Goal: Information Seeking & Learning: Find specific page/section

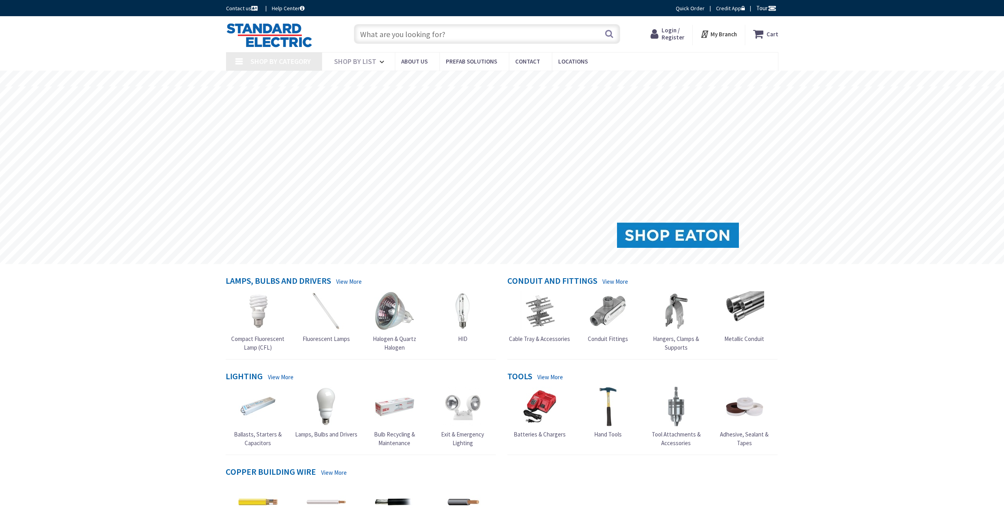
type input "[GEOGRAPHIC_DATA], [GEOGRAPHIC_DATA]"
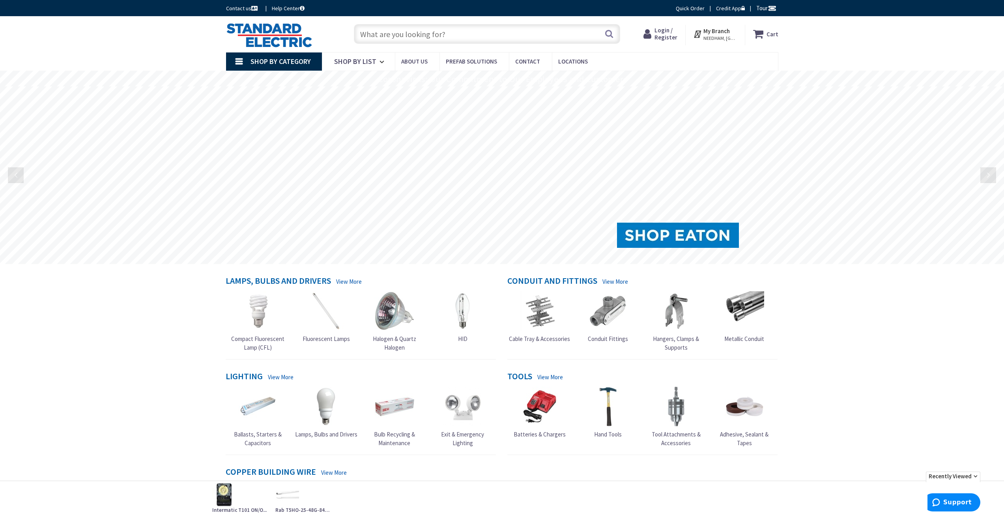
click at [411, 32] on input "text" at bounding box center [487, 34] width 266 height 20
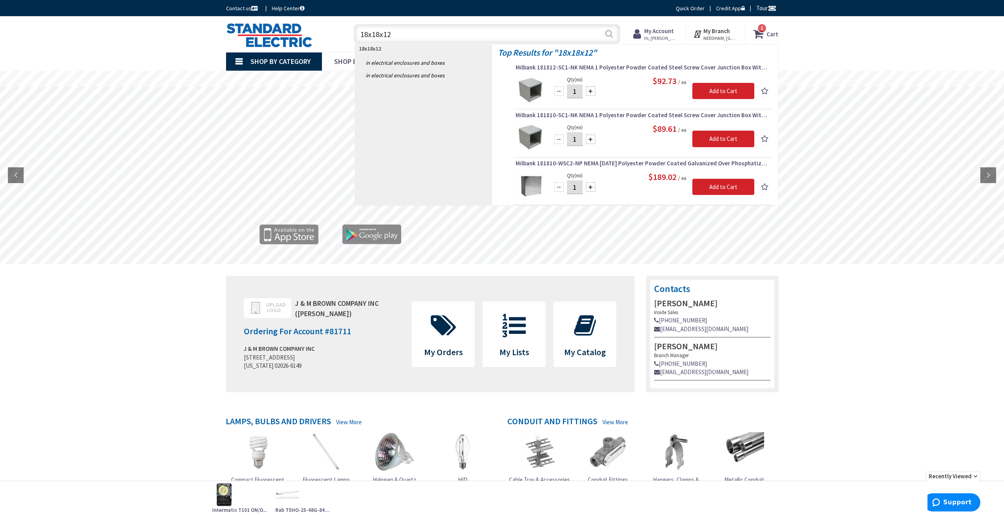
type input "18x18x12"
click at [606, 34] on button "Search" at bounding box center [609, 34] width 10 height 18
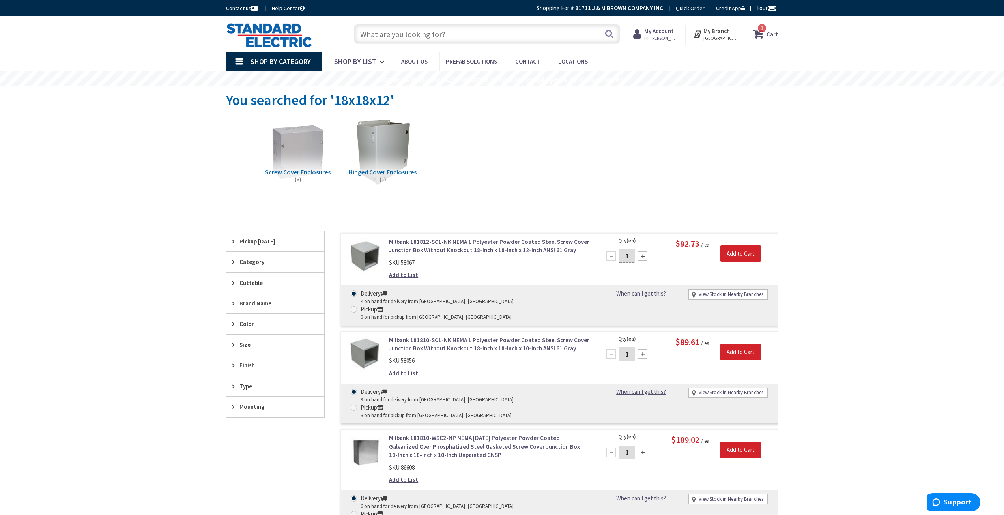
click at [393, 33] on input "text" at bounding box center [487, 34] width 266 height 20
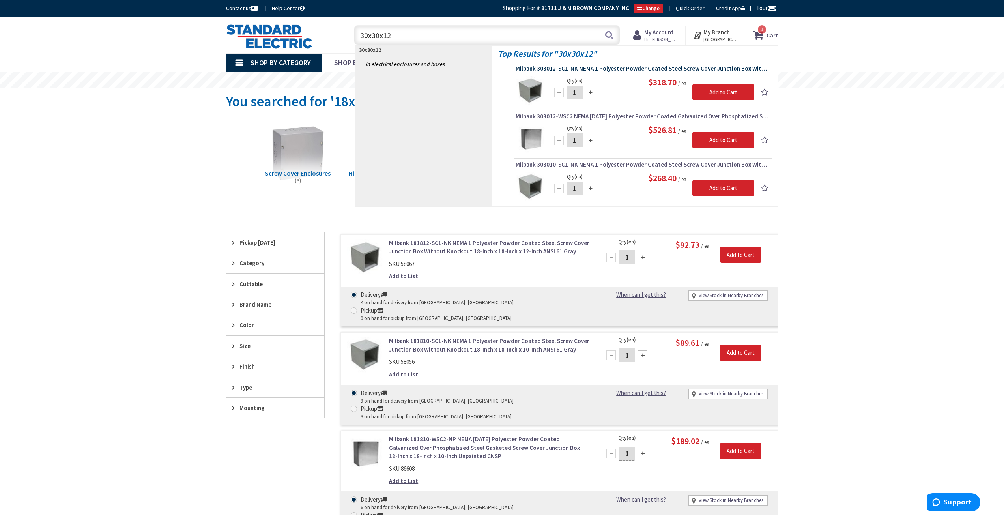
type input "30x30x12"
click at [492, 70] on span "Milbank 303012-SC1-NK NEMA 1 Polyester Powder Coated Steel Screw Cover Junction…" at bounding box center [643, 69] width 254 height 8
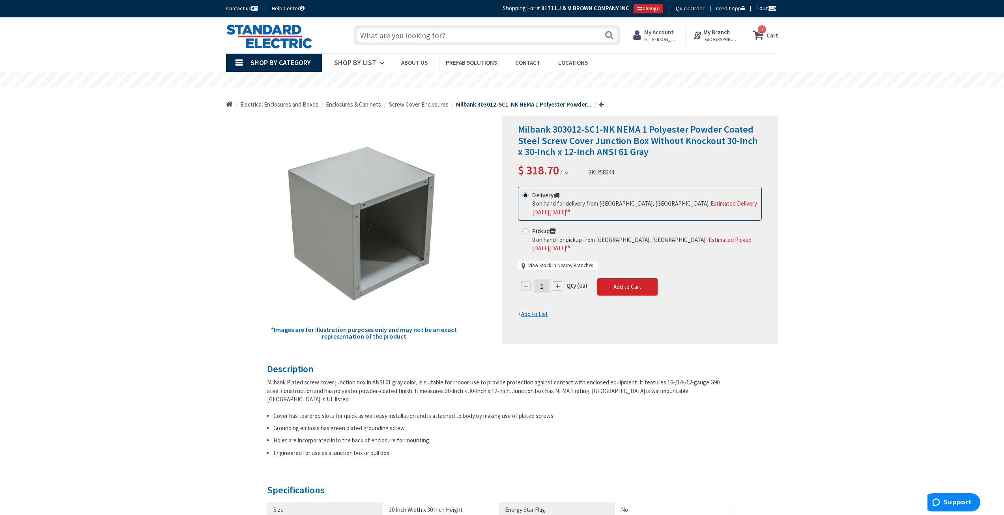
click at [417, 35] on input "text" at bounding box center [487, 35] width 266 height 20
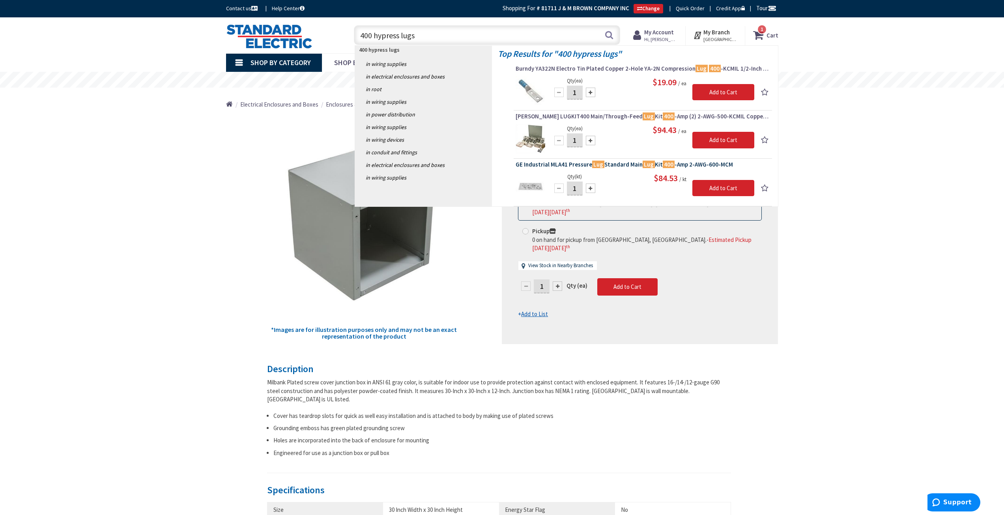
type input "400 hypress lugs"
click at [576, 161] on span "GE Industrial MLA41 Pressure Lug Standard Main Lug Kit 400 -Amp 2-AWG-600-MCM" at bounding box center [643, 165] width 254 height 8
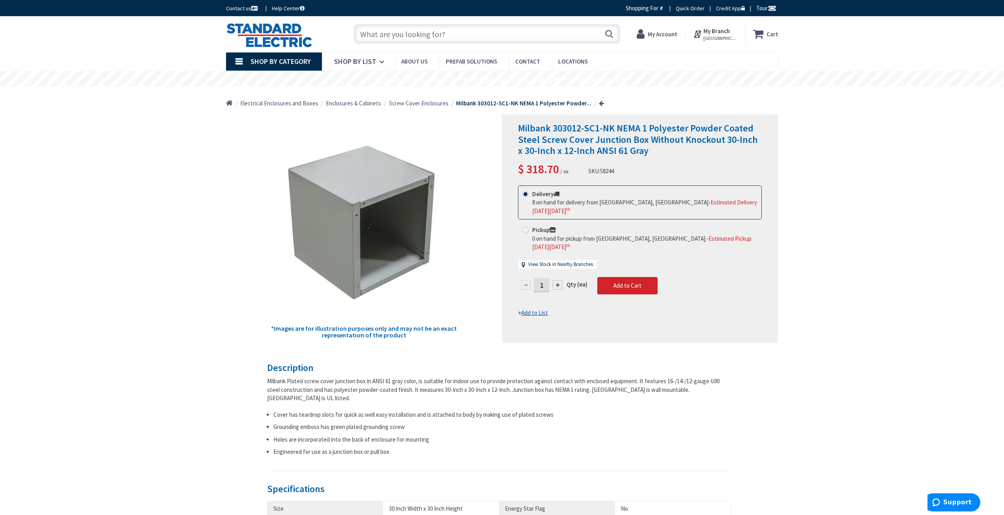
click at [395, 35] on input "text" at bounding box center [487, 34] width 266 height 20
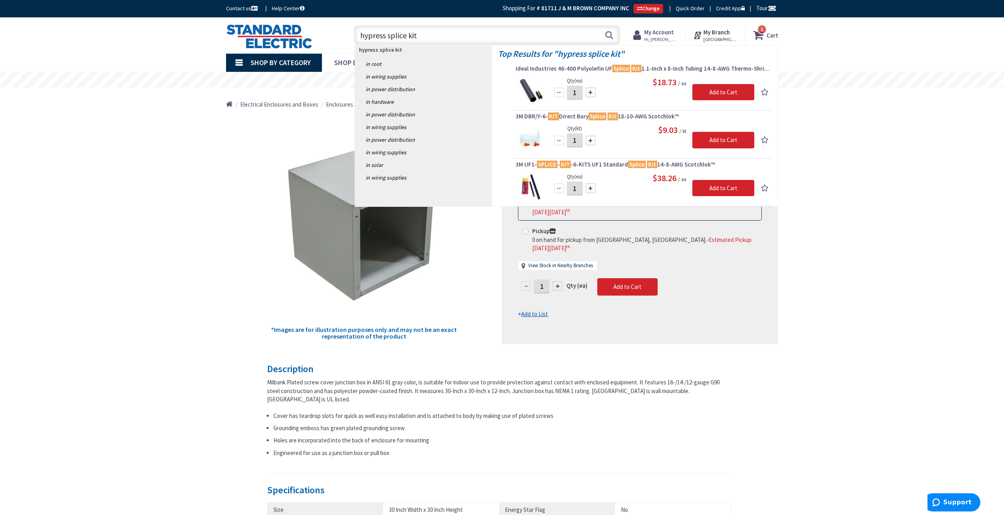
drag, startPoint x: 425, startPoint y: 35, endPoint x: 466, endPoint y: 37, distance: 41.1
click at [408, 36] on input "hypress splice kit" at bounding box center [487, 35] width 266 height 20
click at [467, 37] on input "hypress splice kit" at bounding box center [487, 35] width 266 height 20
drag, startPoint x: 386, startPoint y: 35, endPoint x: 359, endPoint y: 36, distance: 26.9
click at [359, 36] on input "hypress splice kit" at bounding box center [487, 35] width 266 height 20
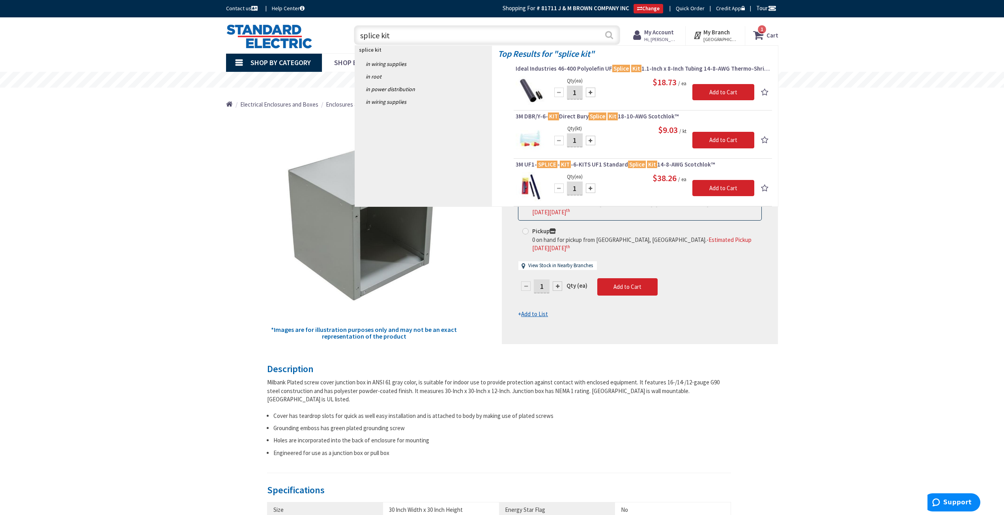
type input "splice kit"
click at [608, 34] on button "Search" at bounding box center [609, 35] width 10 height 18
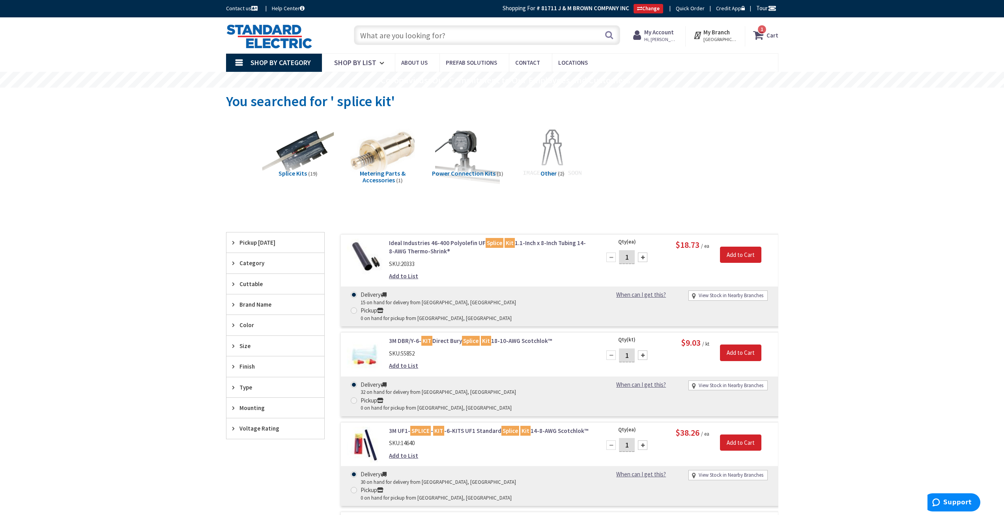
click at [297, 161] on img at bounding box center [297, 153] width 71 height 71
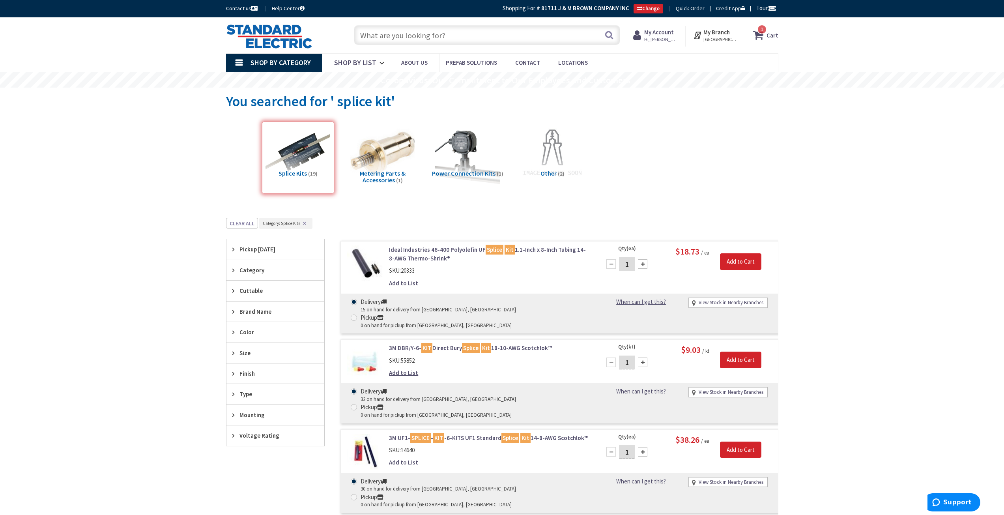
click at [264, 309] on span "Brand Name" at bounding box center [271, 311] width 64 height 8
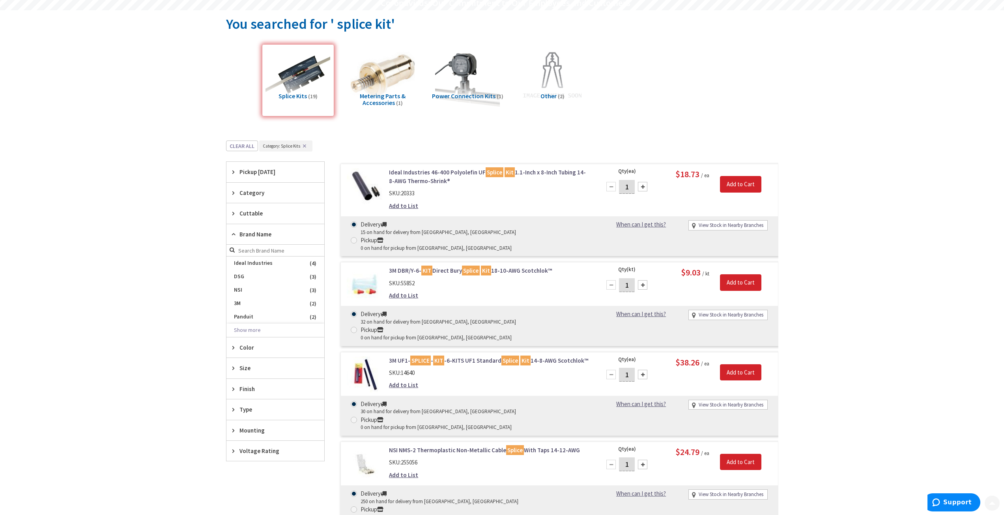
scroll to position [79, 0]
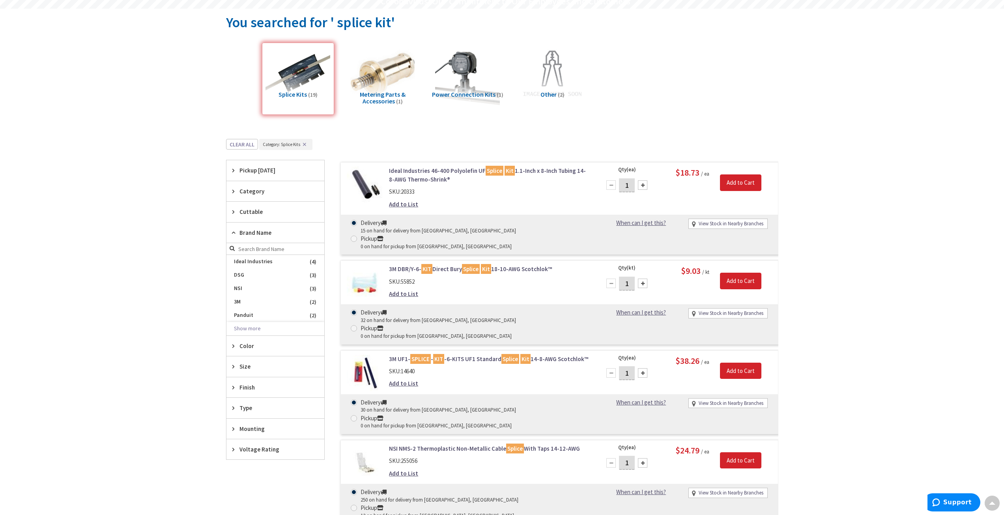
click at [249, 368] on span "Size" at bounding box center [271, 366] width 64 height 8
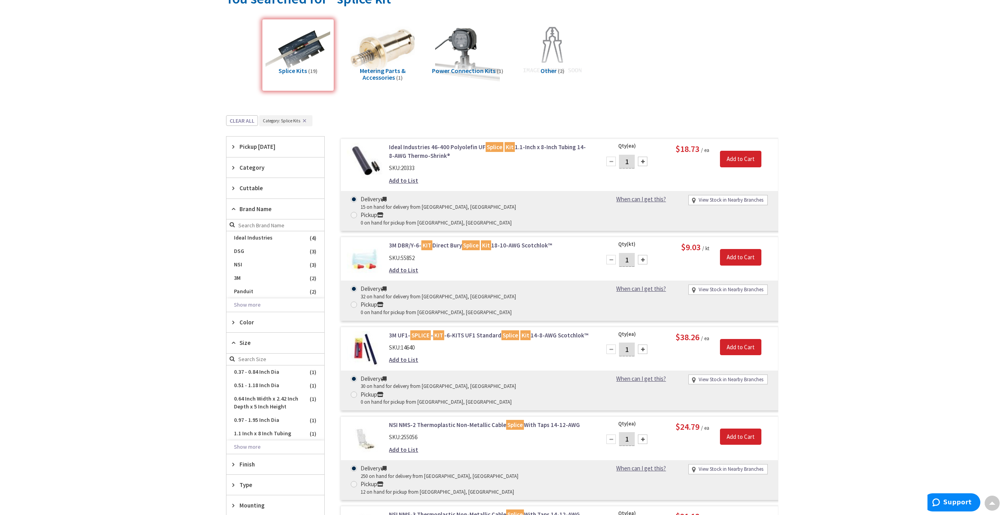
scroll to position [0, 0]
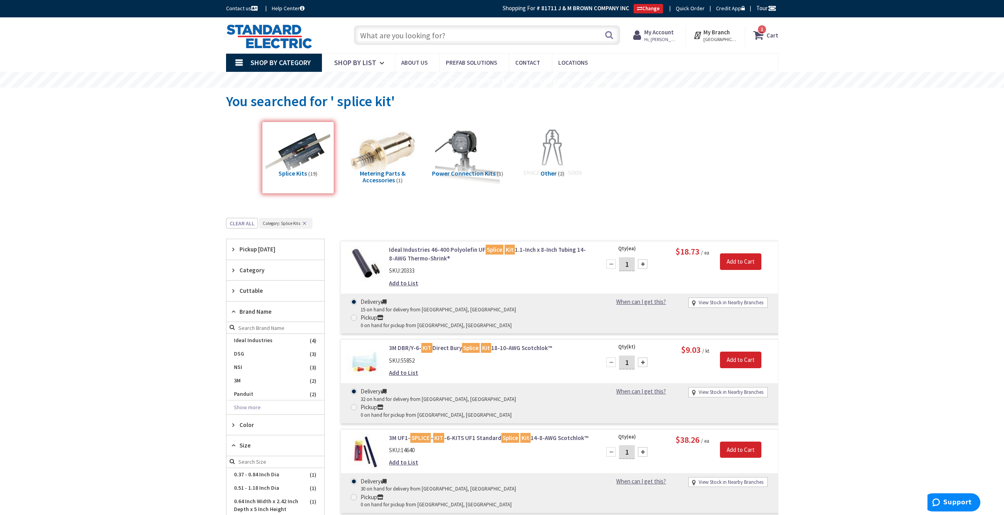
click at [297, 168] on div "Splice Kits (19)" at bounding box center [298, 157] width 72 height 72
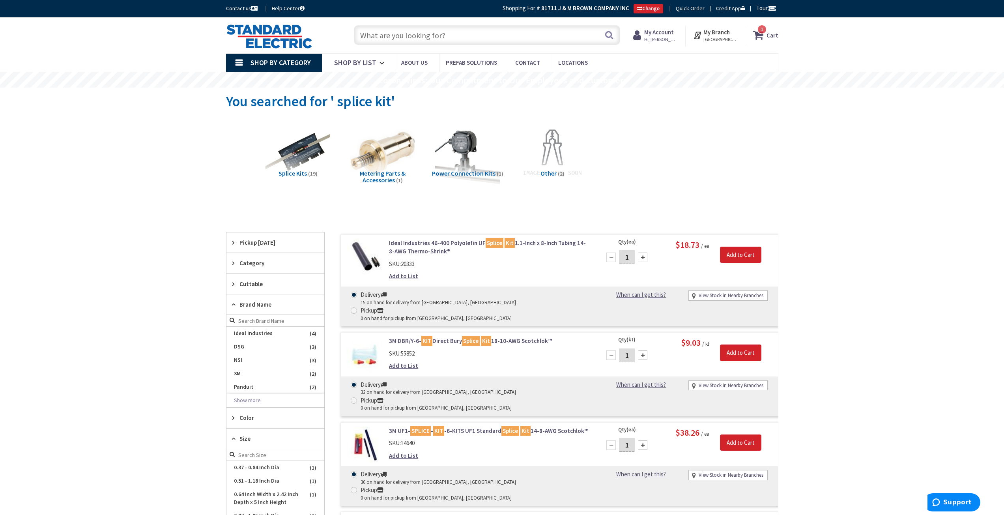
click at [417, 37] on input "text" at bounding box center [487, 35] width 266 height 20
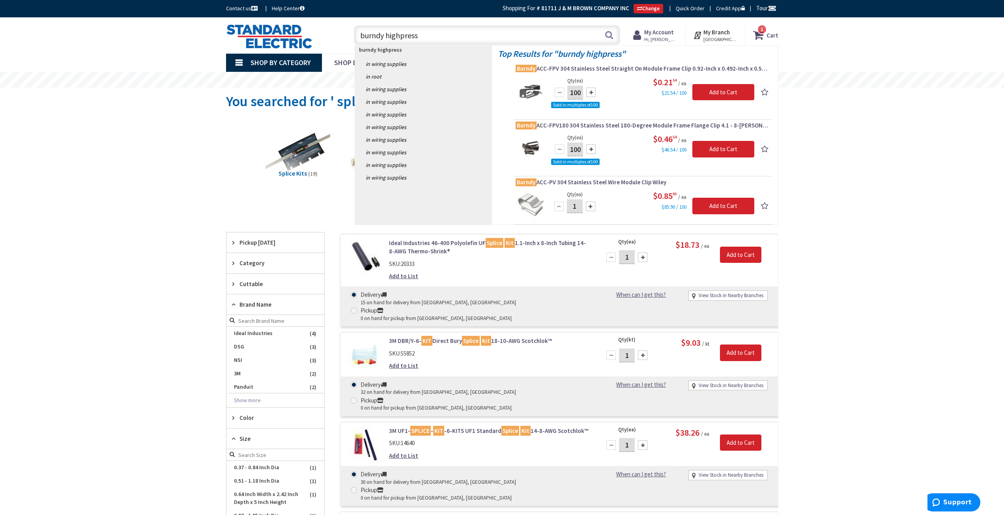
drag, startPoint x: 426, startPoint y: 38, endPoint x: 416, endPoint y: 37, distance: 10.3
click at [418, 37] on input "burndy highpress" at bounding box center [487, 35] width 266 height 20
click at [400, 36] on input "burndy highpress" at bounding box center [487, 35] width 266 height 20
type input "burndy hypress"
drag, startPoint x: 419, startPoint y: 34, endPoint x: 358, endPoint y: 39, distance: 60.5
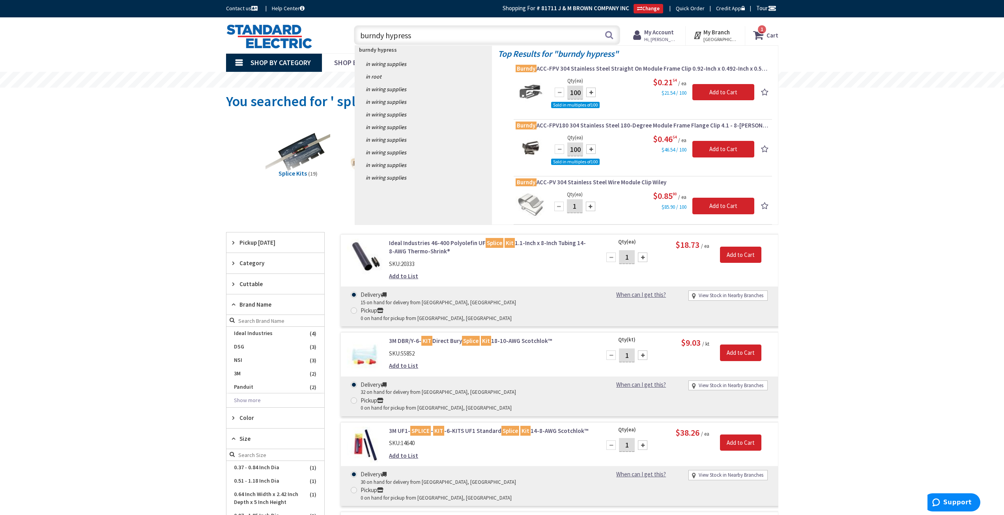
click at [358, 39] on input "burndy hypress" at bounding box center [487, 35] width 266 height 20
drag, startPoint x: 19, startPoint y: 22, endPoint x: 16, endPoint y: 19, distance: 4.5
click at [18, 21] on div "Skip to Content Toggle Nav burndy hypress burndy hypress Search 1 1 1 items Car…" at bounding box center [502, 35] width 1004 height 36
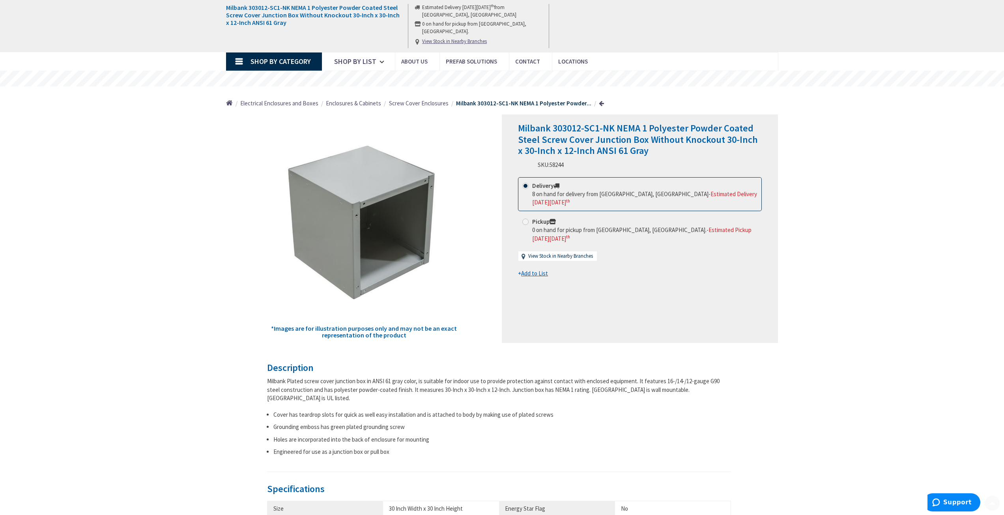
scroll to position [448, 0]
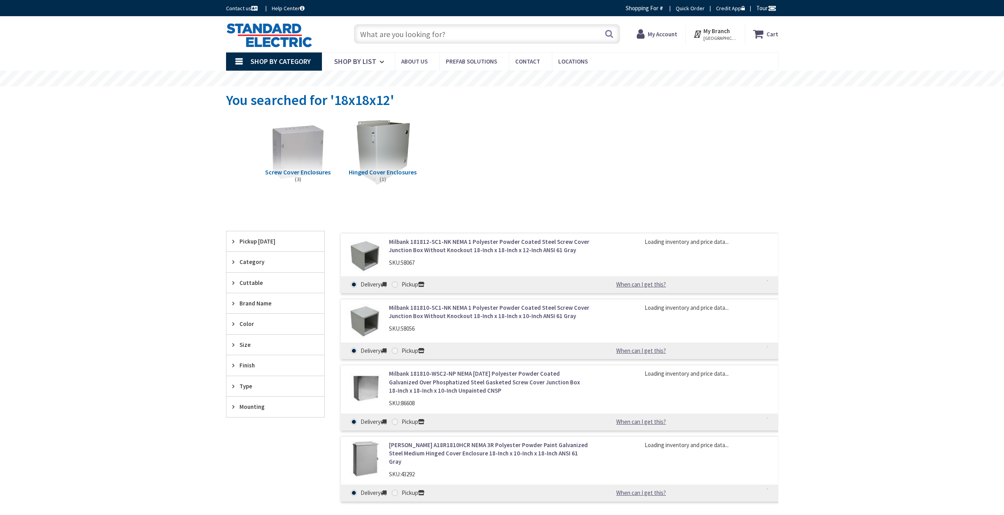
scroll to position [223, 0]
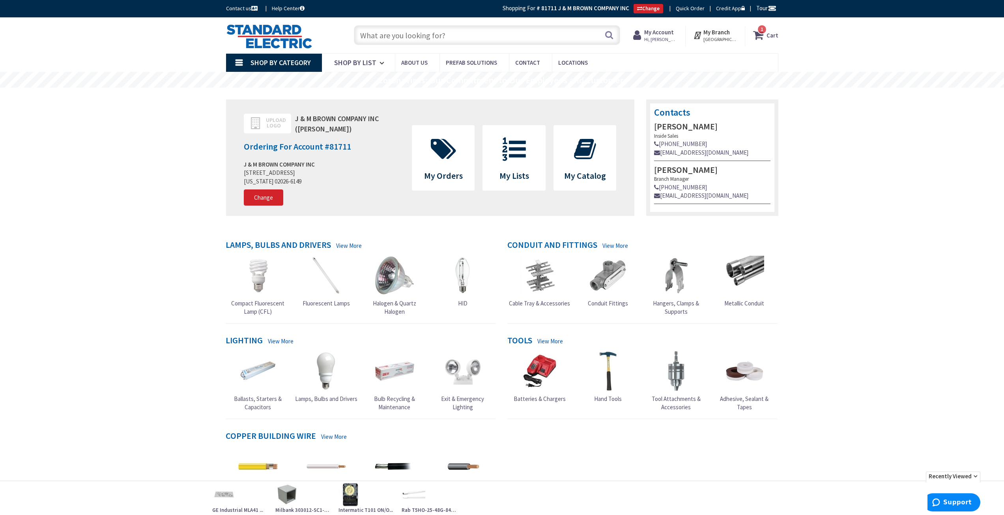
click at [399, 38] on input "text" at bounding box center [487, 35] width 266 height 20
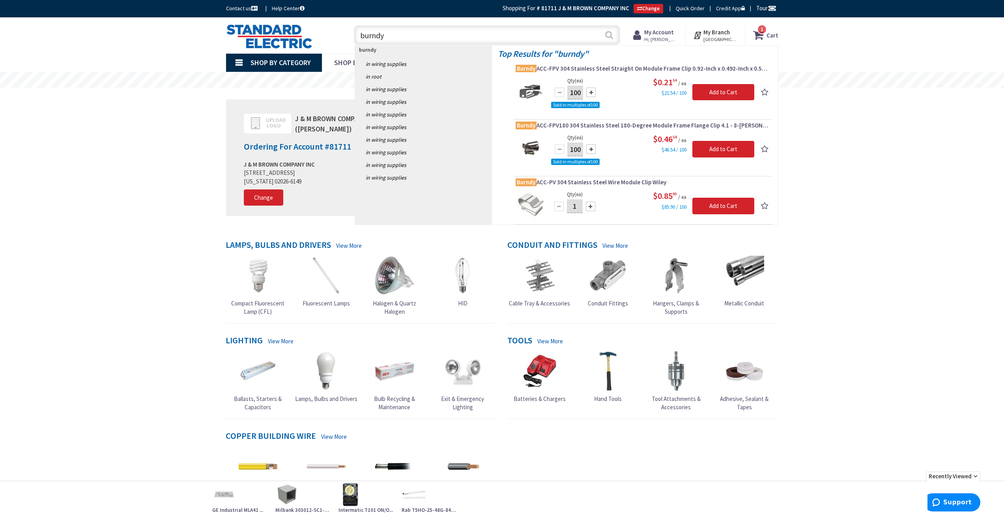
type input "burndy"
click at [611, 34] on button "Search" at bounding box center [609, 35] width 10 height 18
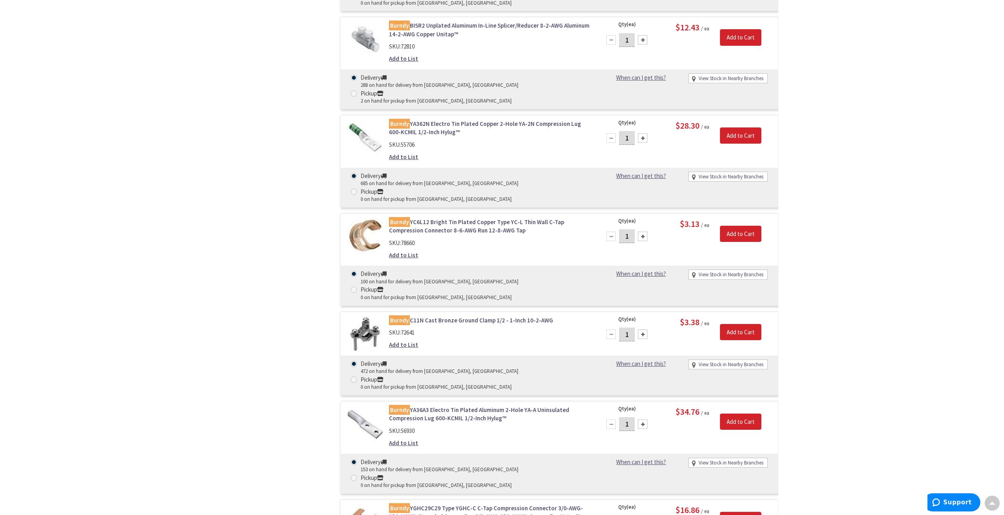
scroll to position [3157, 0]
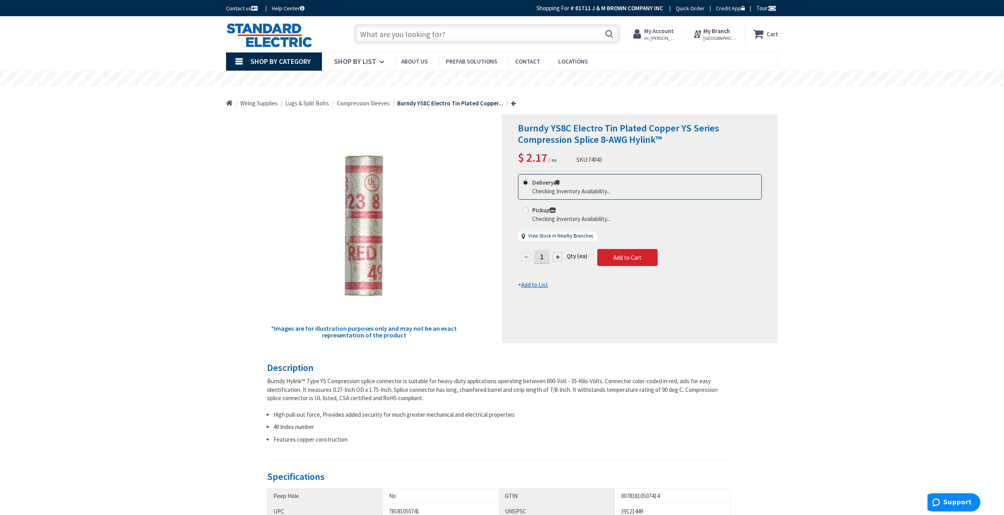
click at [413, 34] on input "text" at bounding box center [487, 34] width 266 height 20
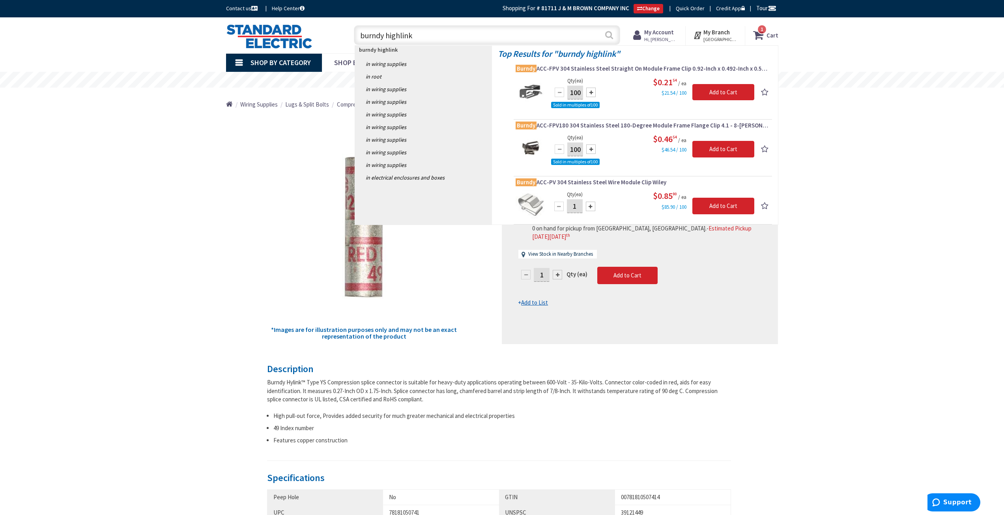
type input "burndy highlink"
click at [604, 37] on button "Search" at bounding box center [609, 35] width 10 height 18
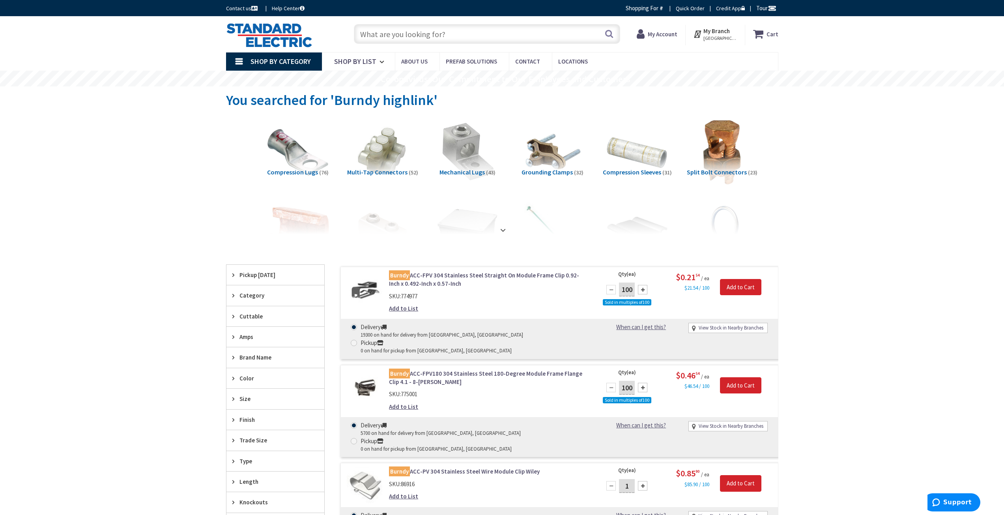
click at [626, 170] on span "Compression Sleeves" at bounding box center [632, 172] width 58 height 8
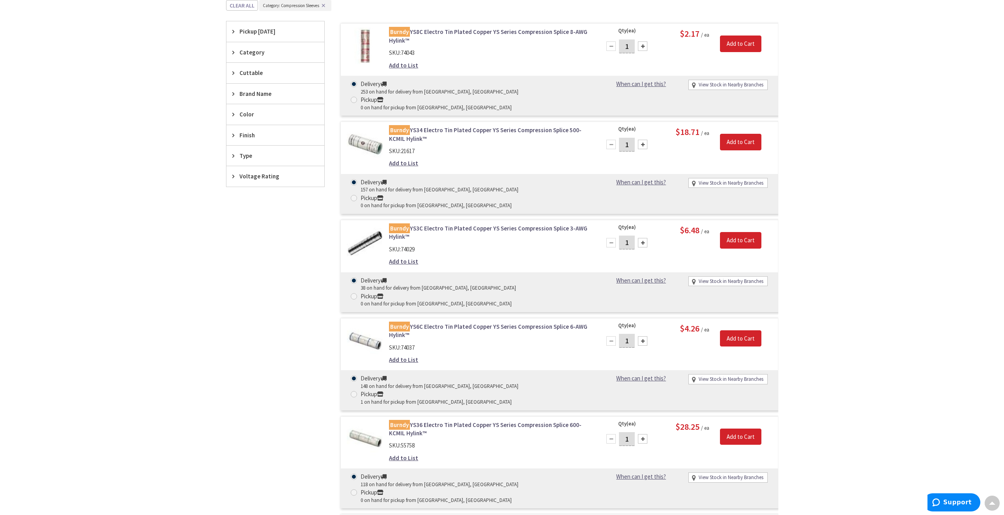
scroll to position [251, 0]
